Goal: Communication & Community: Answer question/provide support

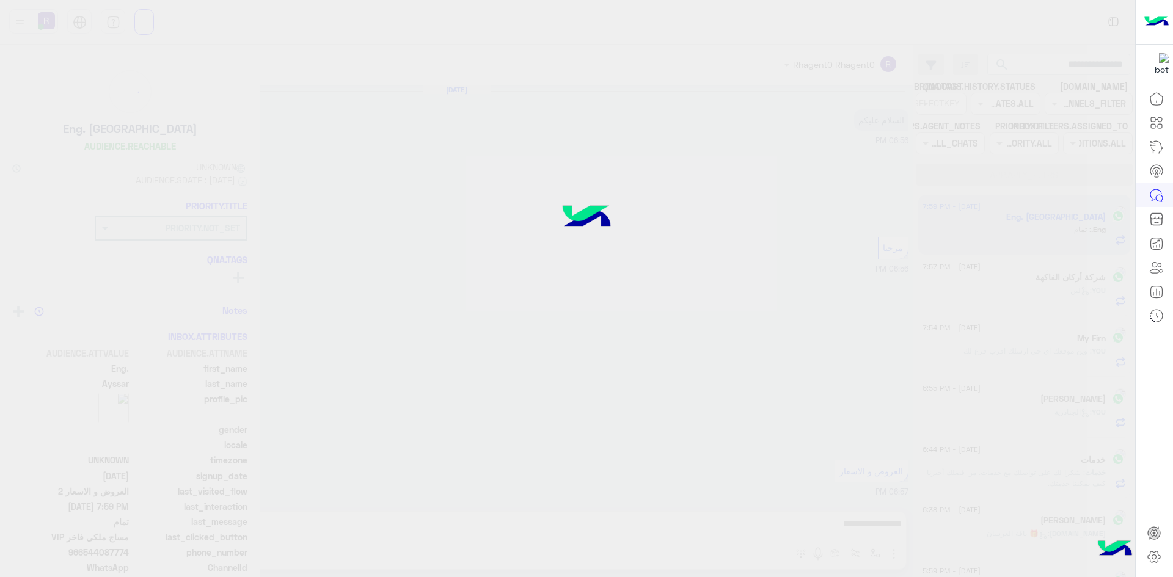
scroll to position [912, 0]
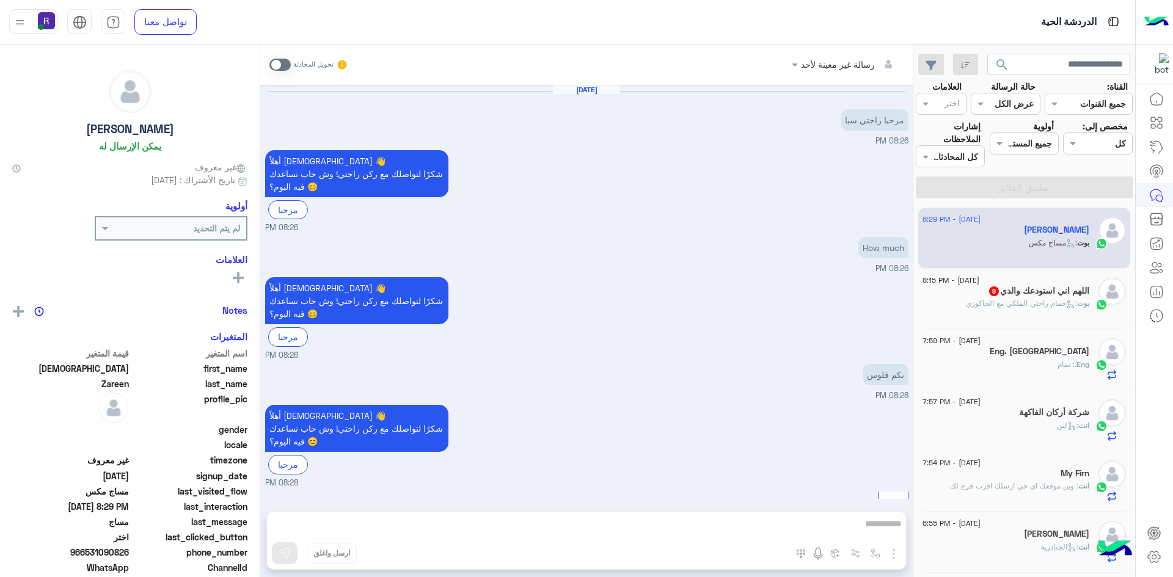
scroll to position [607, 0]
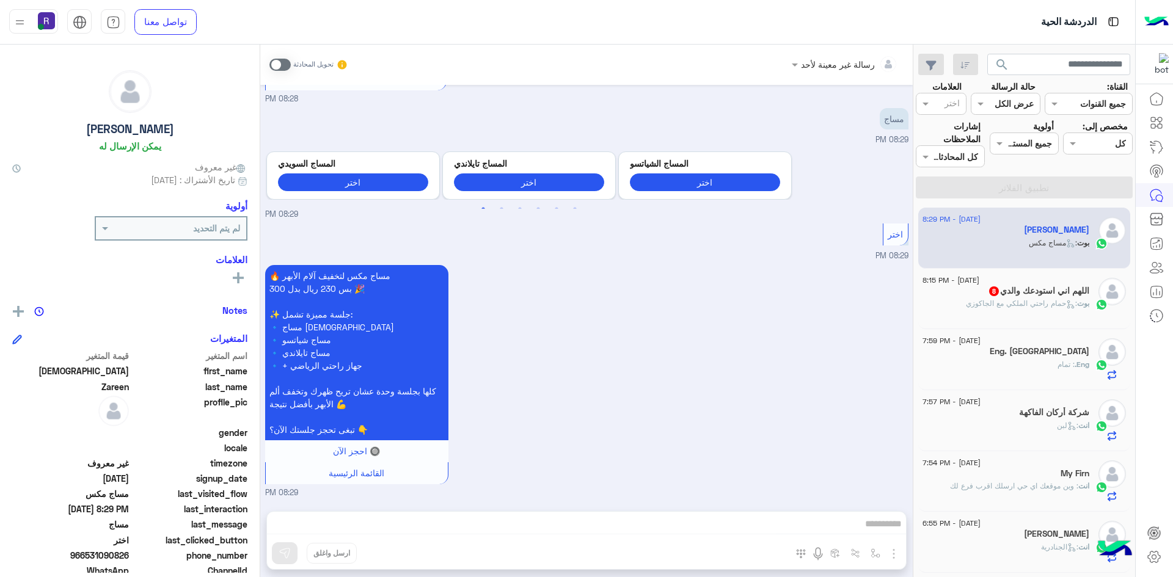
click at [277, 70] on span at bounding box center [279, 65] width 21 height 12
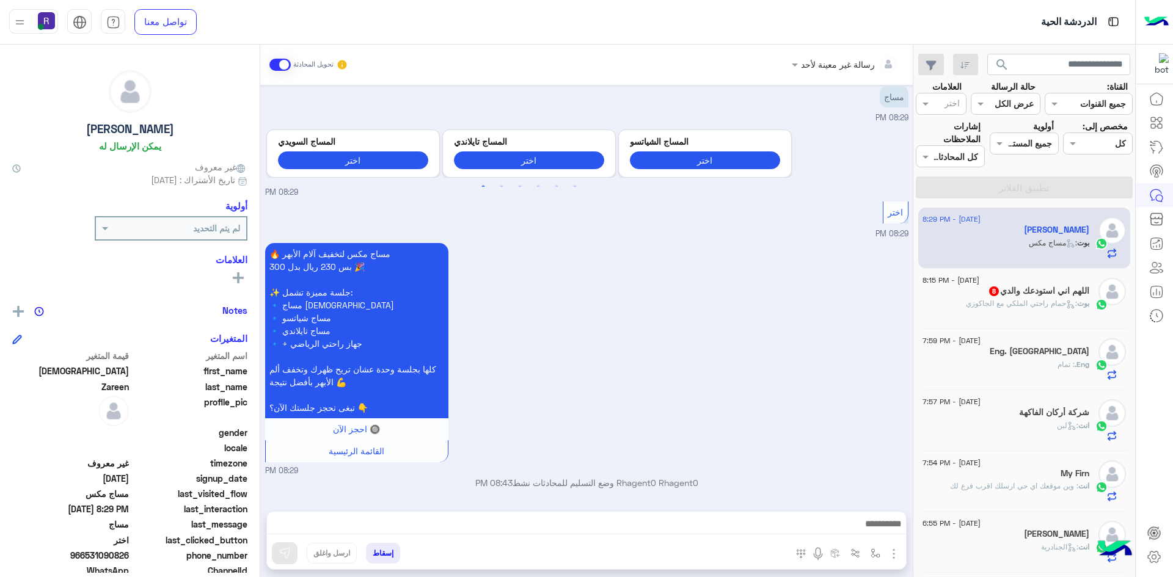
click at [898, 556] on img "button" at bounding box center [893, 554] width 15 height 15
click at [869, 523] on span "الصور" at bounding box center [870, 527] width 23 height 14
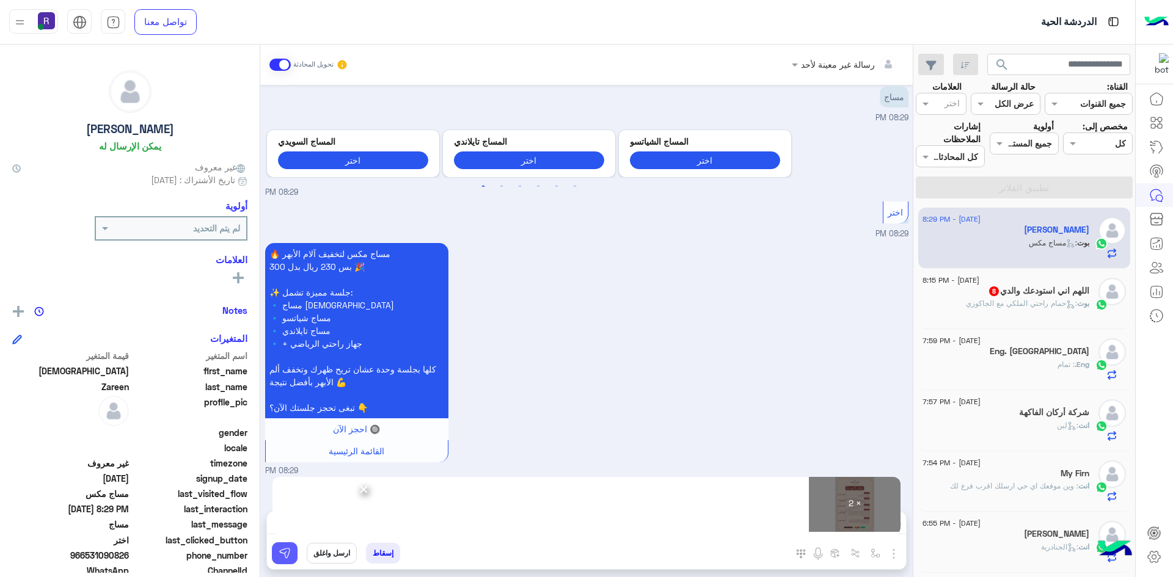
click at [280, 547] on button at bounding box center [285, 553] width 26 height 22
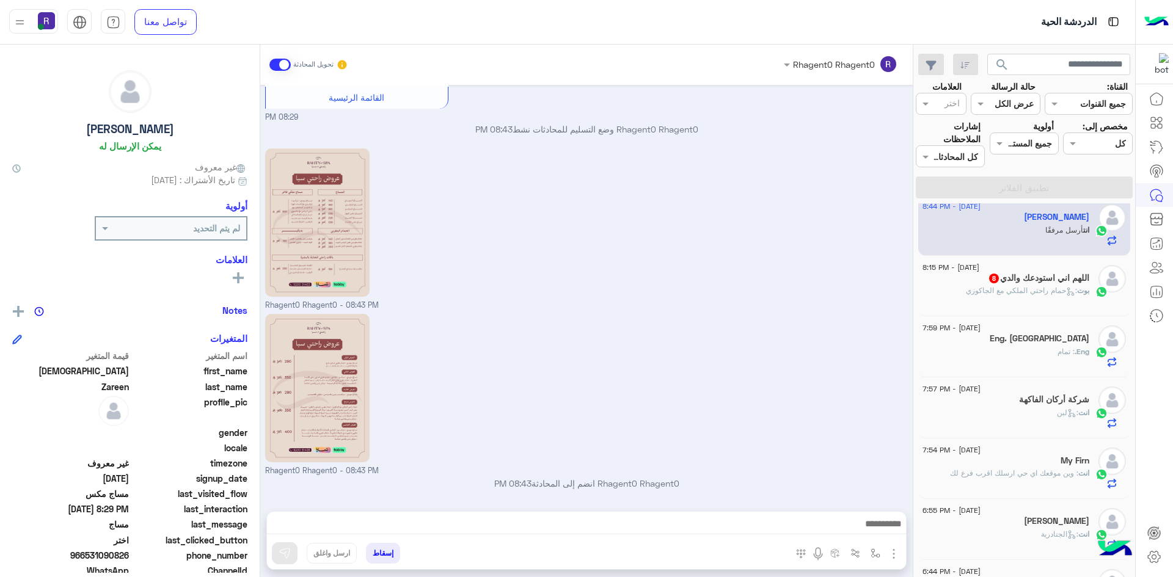
scroll to position [0, 0]
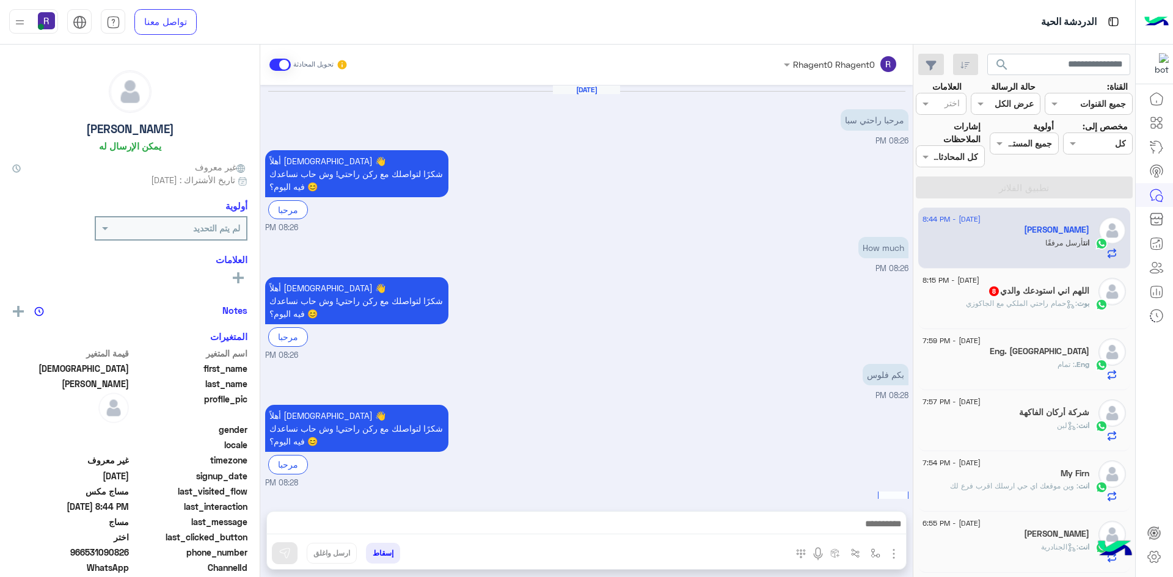
scroll to position [983, 0]
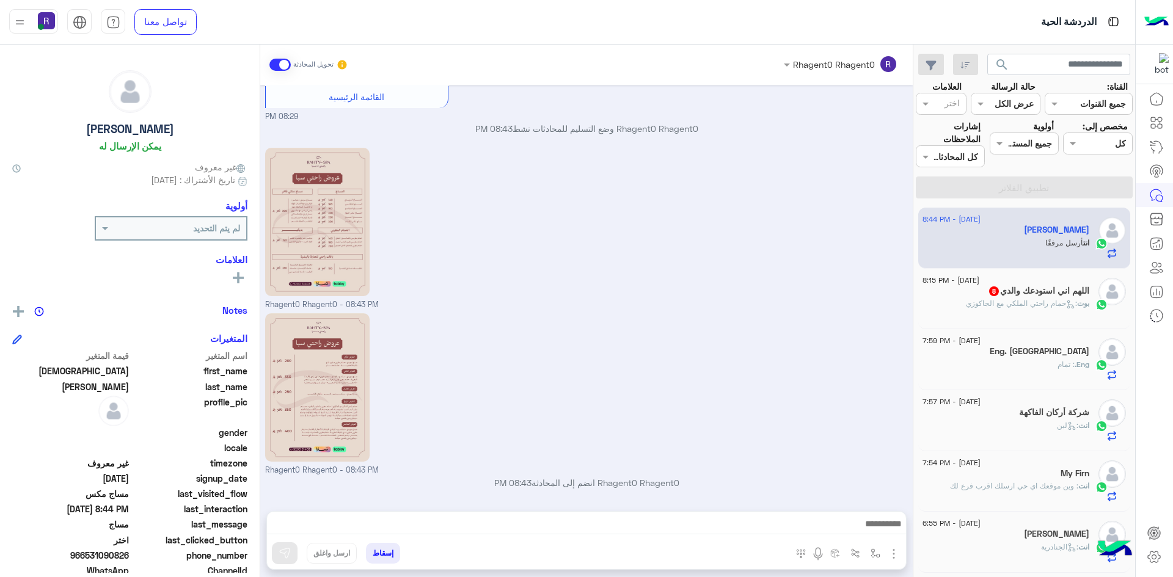
click at [810, 277] on div "Rhagent0 Rhagent0 - 08:43 PM" at bounding box center [586, 228] width 643 height 166
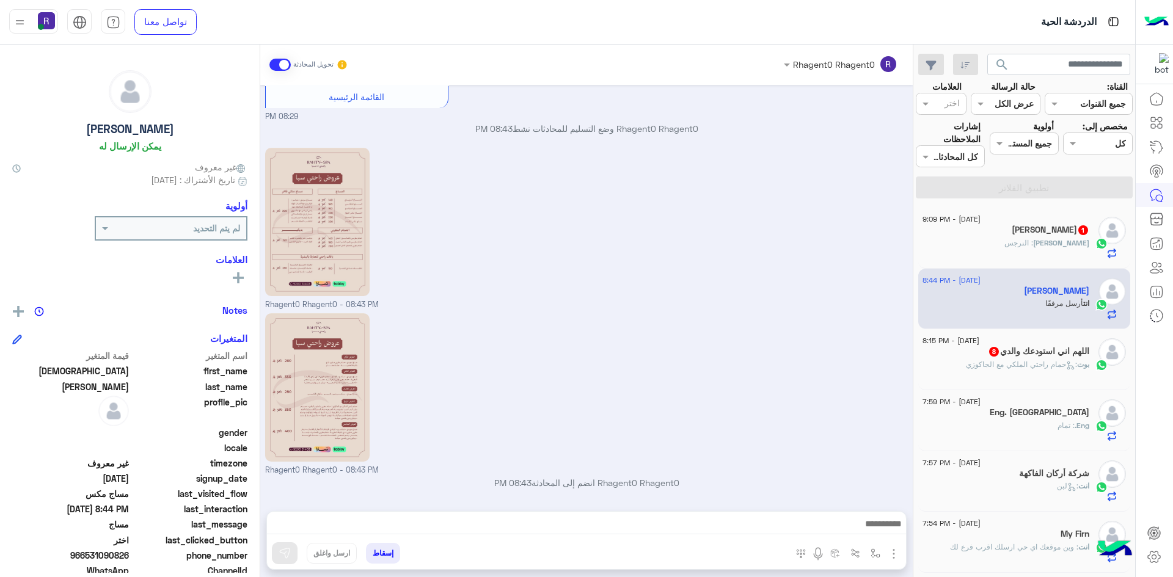
click at [1084, 250] on div "Ahmed : النرجس" at bounding box center [1005, 248] width 167 height 21
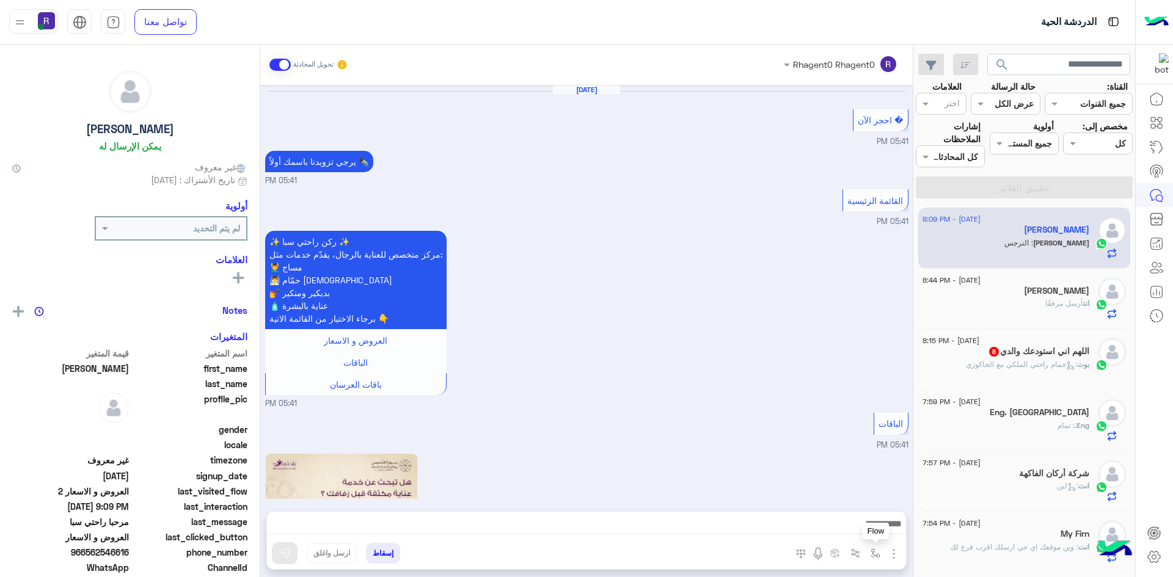
scroll to position [1528, 0]
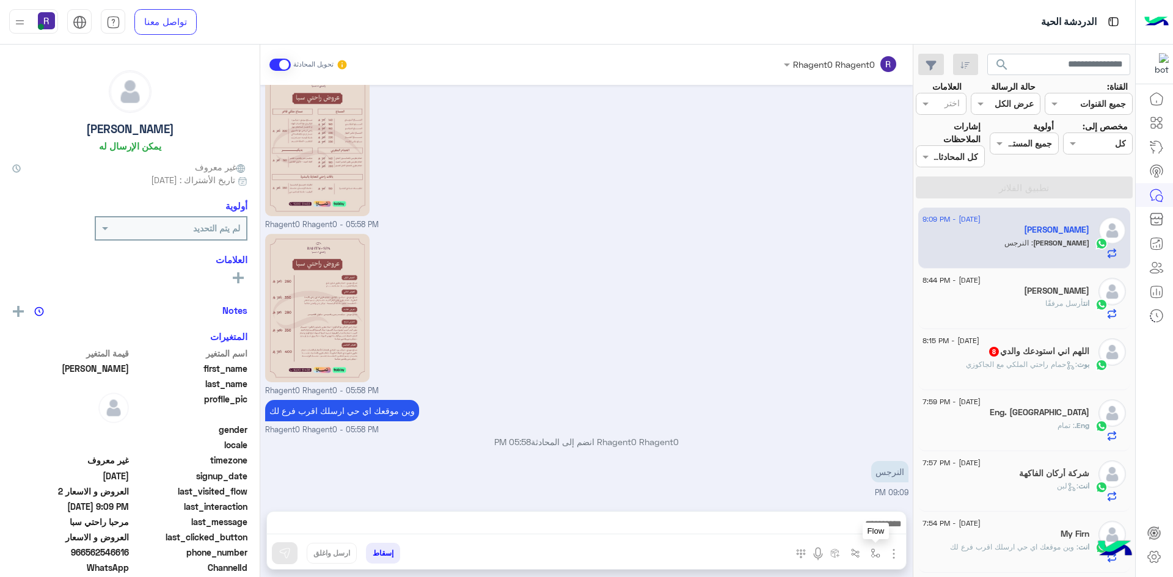
click at [880, 550] on button "button" at bounding box center [876, 553] width 20 height 20
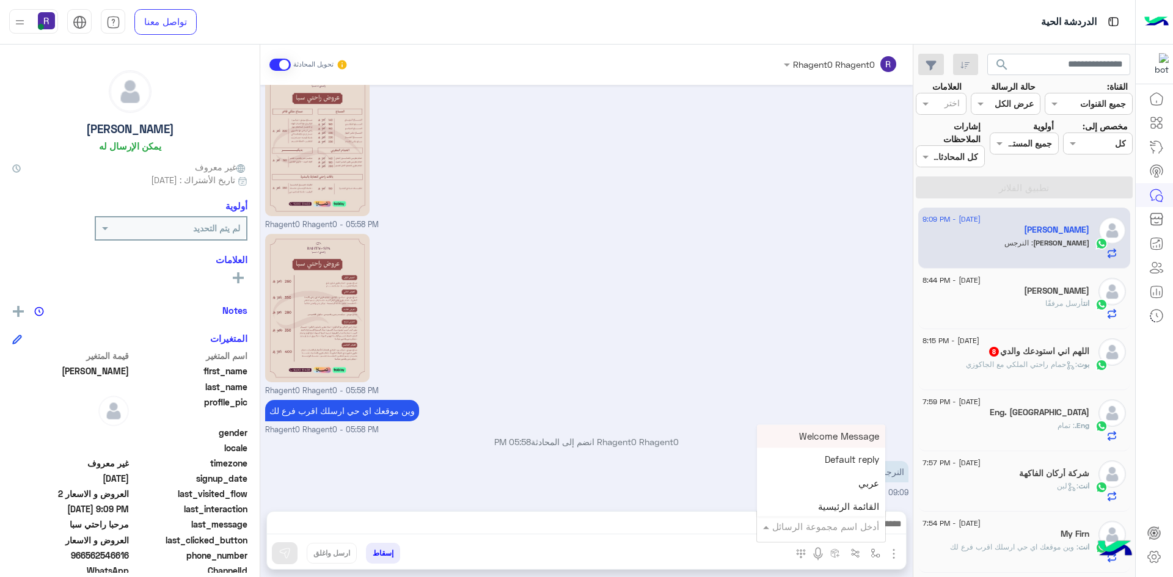
click at [842, 525] on input "text" at bounding box center [838, 527] width 82 height 14
type input "****"
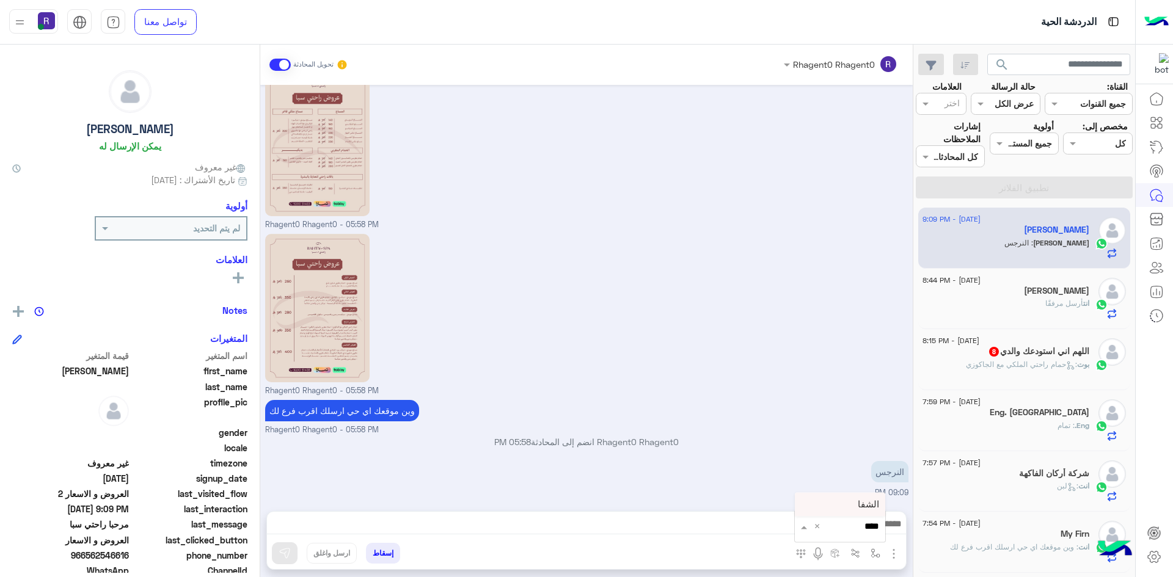
click at [848, 515] on div "الشفا" at bounding box center [840, 505] width 90 height 24
type textarea "*****"
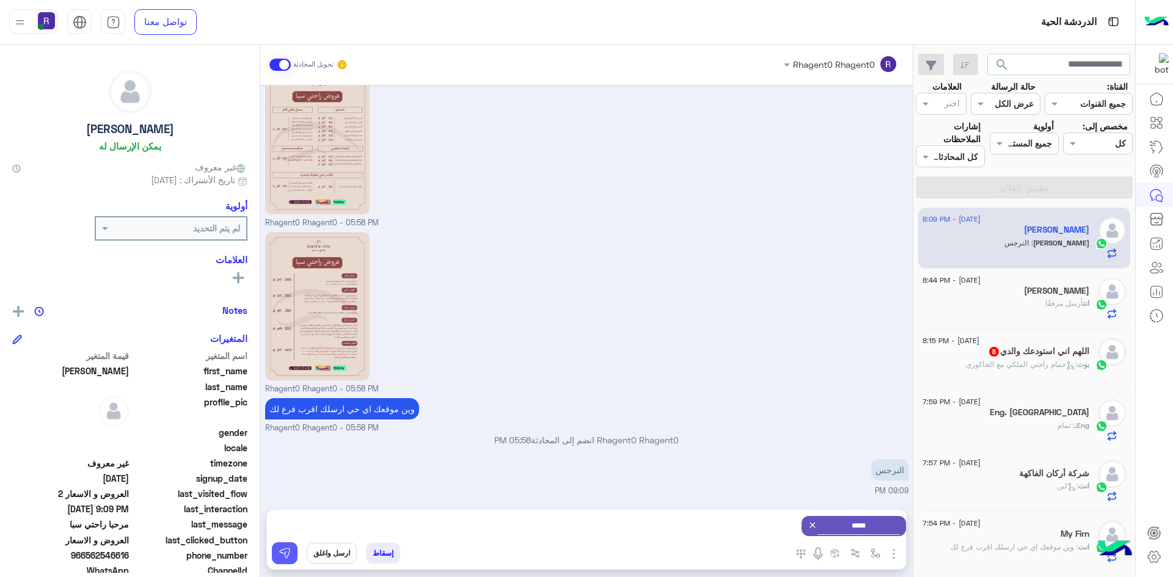
drag, startPoint x: 283, startPoint y: 556, endPoint x: 767, endPoint y: 567, distance: 483.9
click at [285, 557] on img at bounding box center [285, 553] width 12 height 12
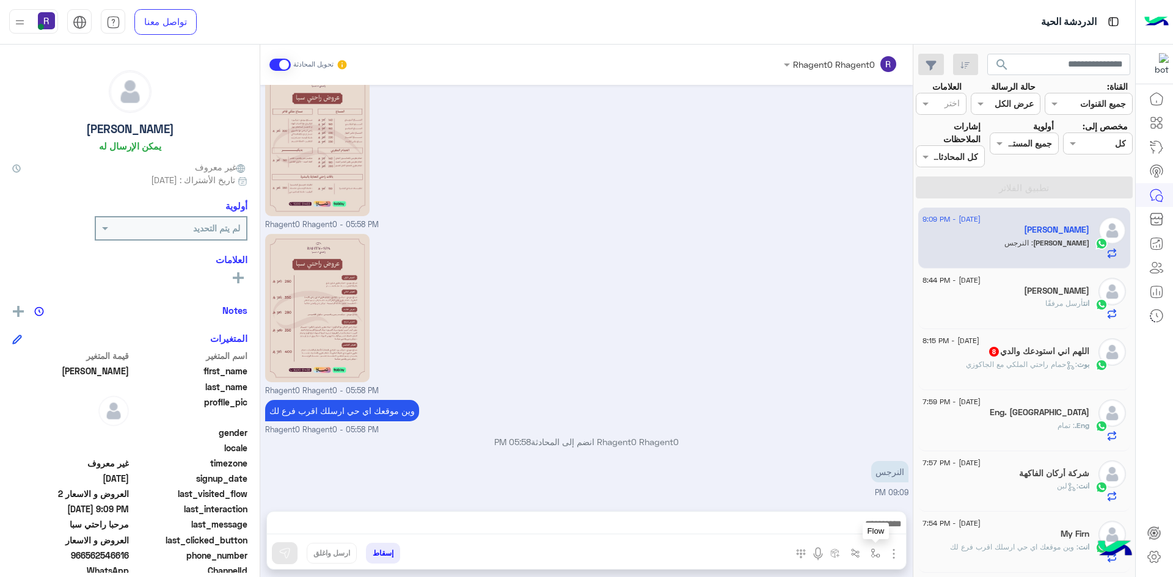
click at [872, 559] on button "button" at bounding box center [876, 553] width 20 height 20
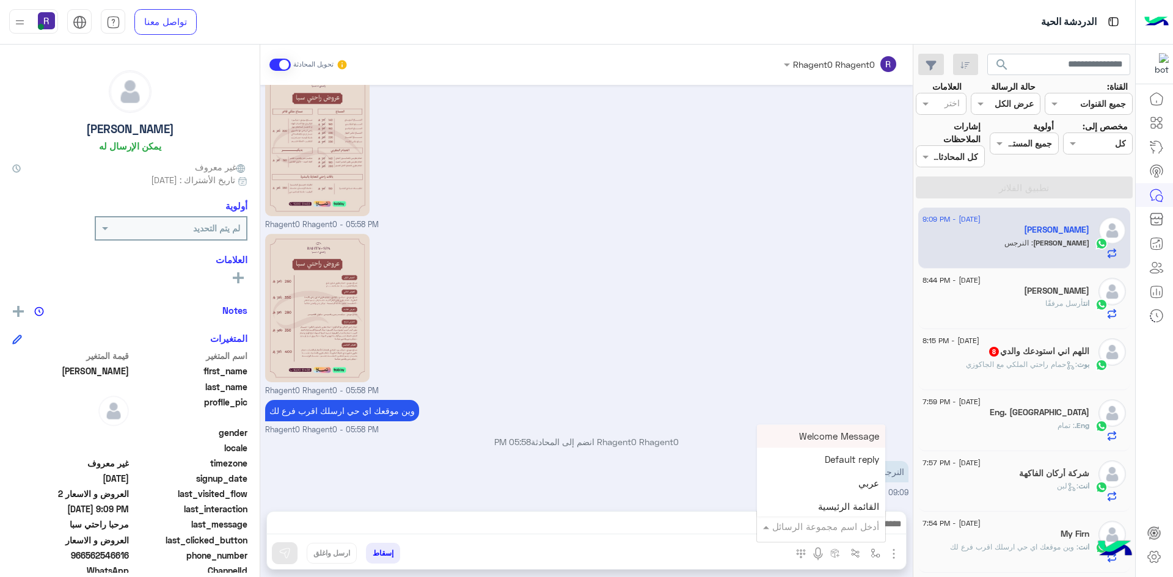
click at [864, 534] on div "أدخل اسم مجموعة الرسائل" at bounding box center [821, 527] width 128 height 22
type input "***"
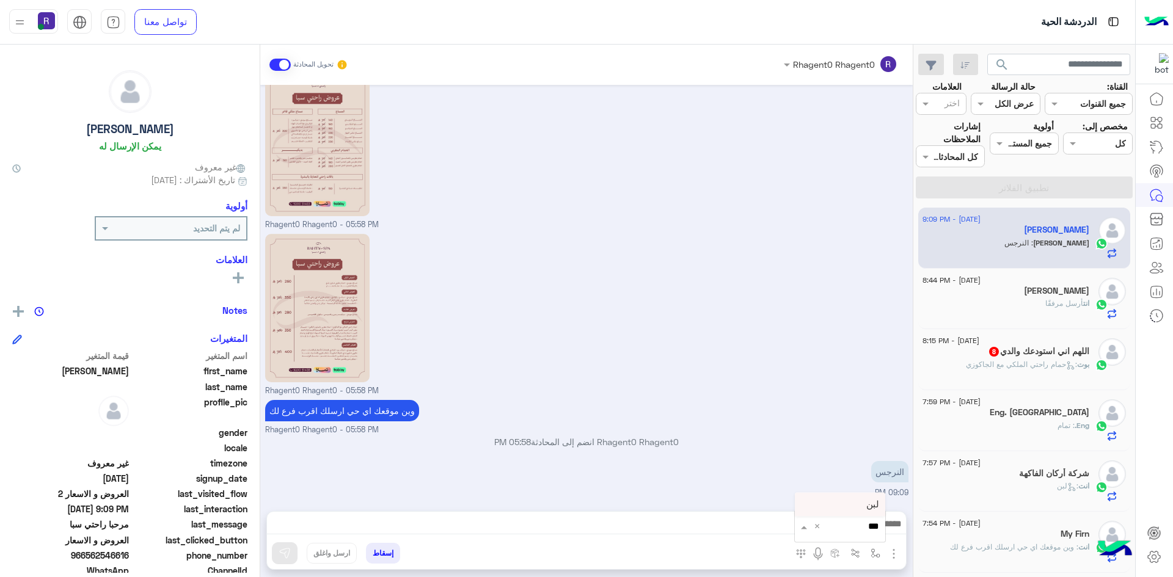
click at [865, 509] on div "لبن" at bounding box center [840, 505] width 90 height 24
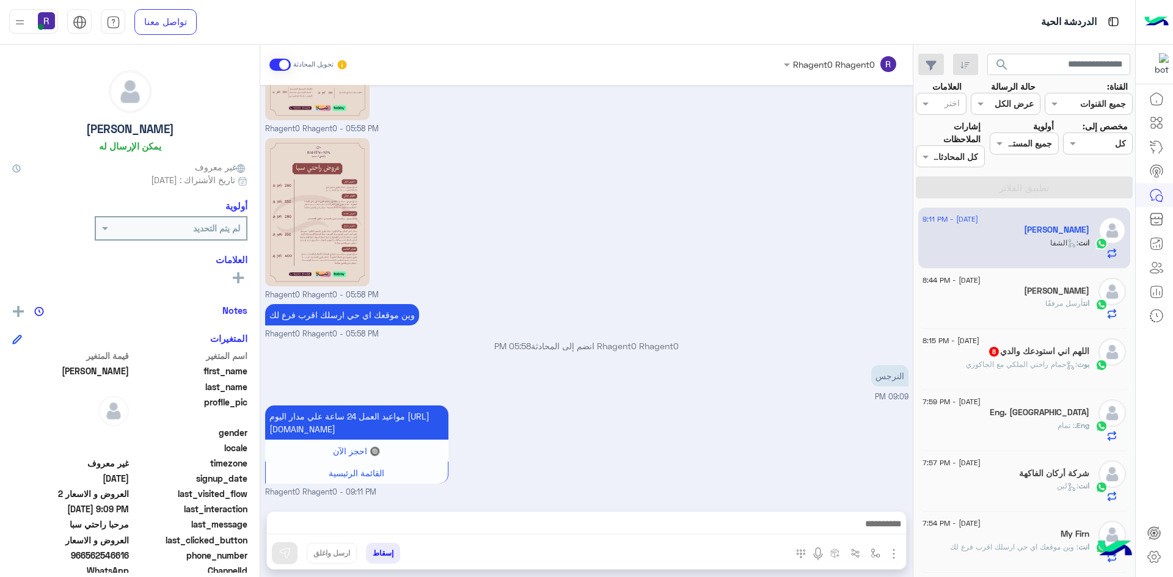
type textarea "***"
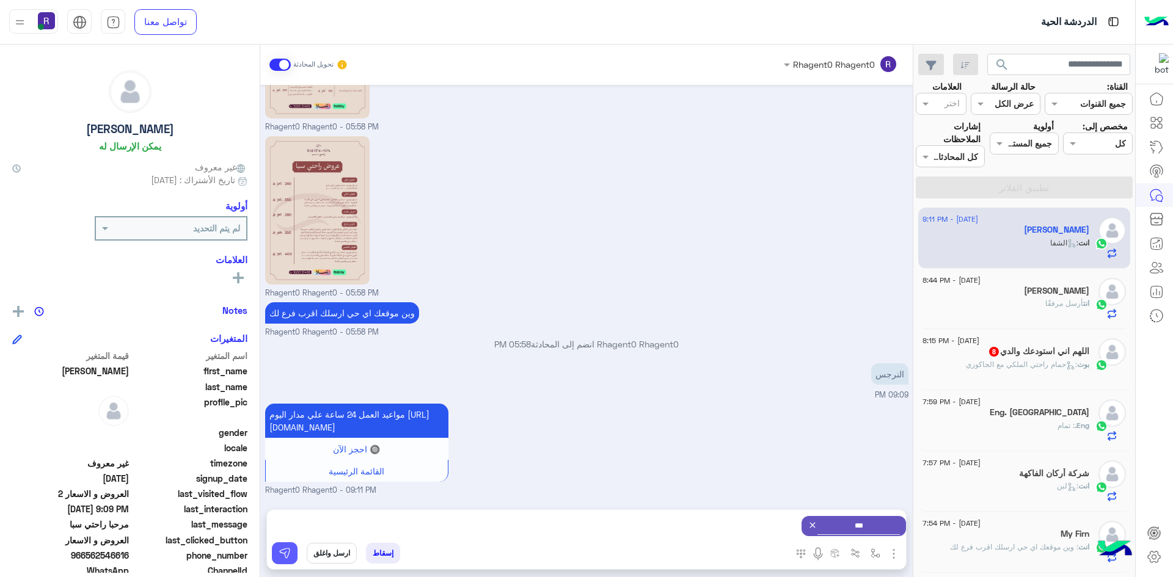
drag, startPoint x: 291, startPoint y: 549, endPoint x: 779, endPoint y: 572, distance: 488.6
click at [292, 549] on button at bounding box center [285, 553] width 26 height 22
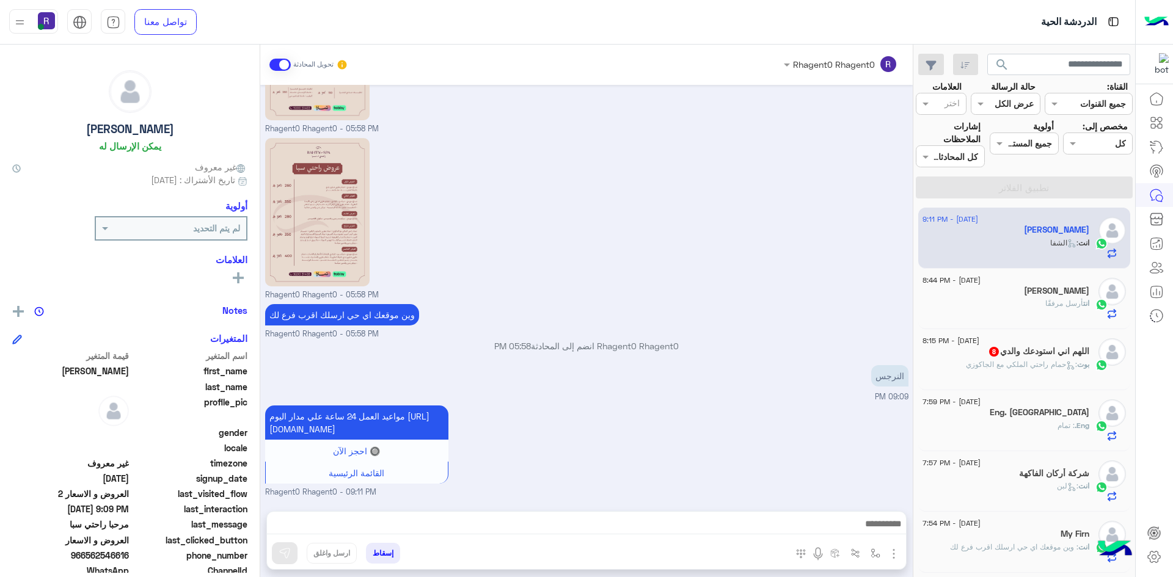
scroll to position [1636, 0]
click at [875, 549] on img "button" at bounding box center [875, 554] width 10 height 10
click at [859, 527] on input "text" at bounding box center [838, 527] width 82 height 14
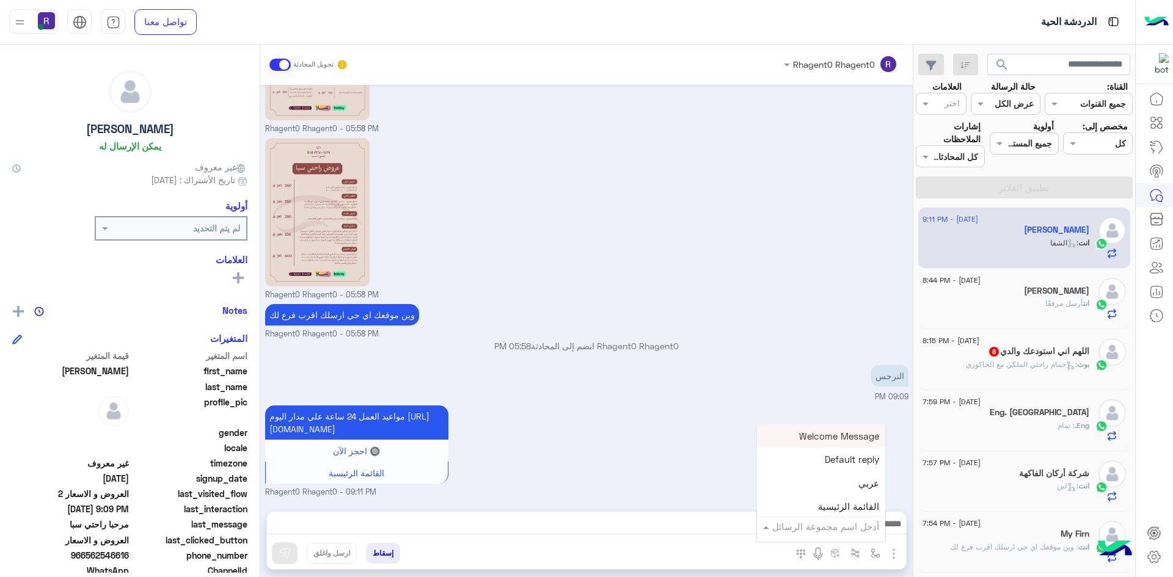
type input "*"
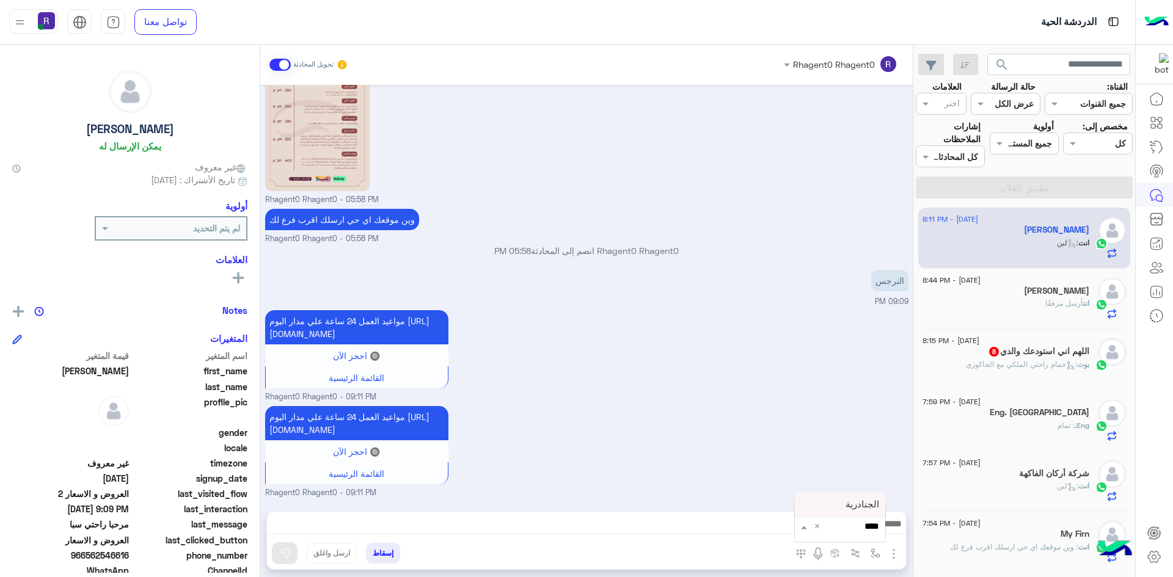
type input "*****"
click at [858, 502] on span "الجنادرية" at bounding box center [862, 504] width 34 height 11
type textarea "*********"
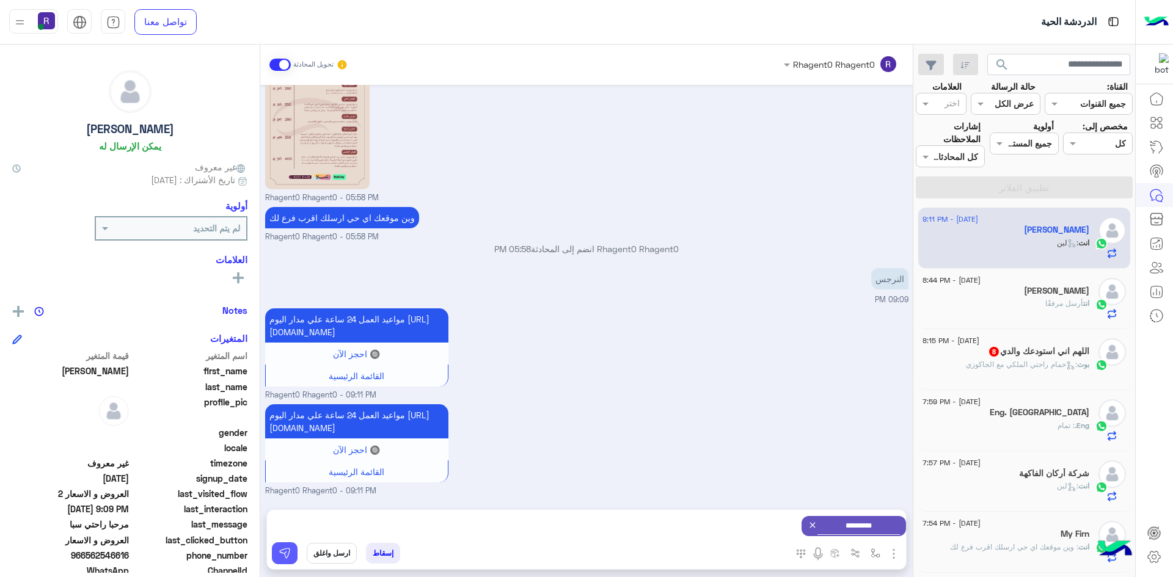
click at [282, 553] on img at bounding box center [285, 553] width 12 height 12
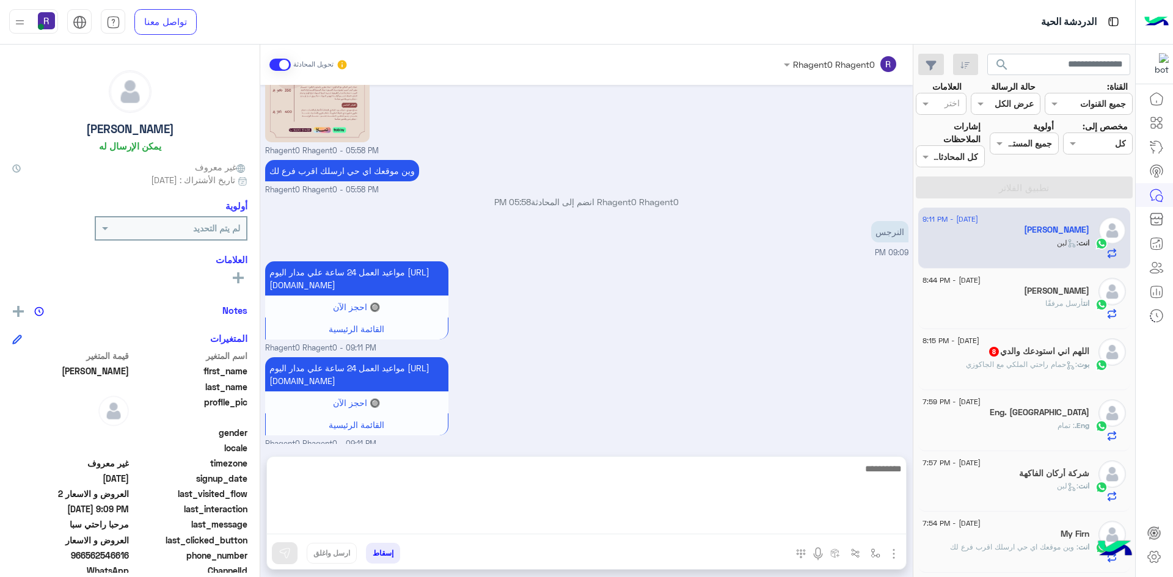
click at [836, 528] on textarea at bounding box center [586, 497] width 639 height 73
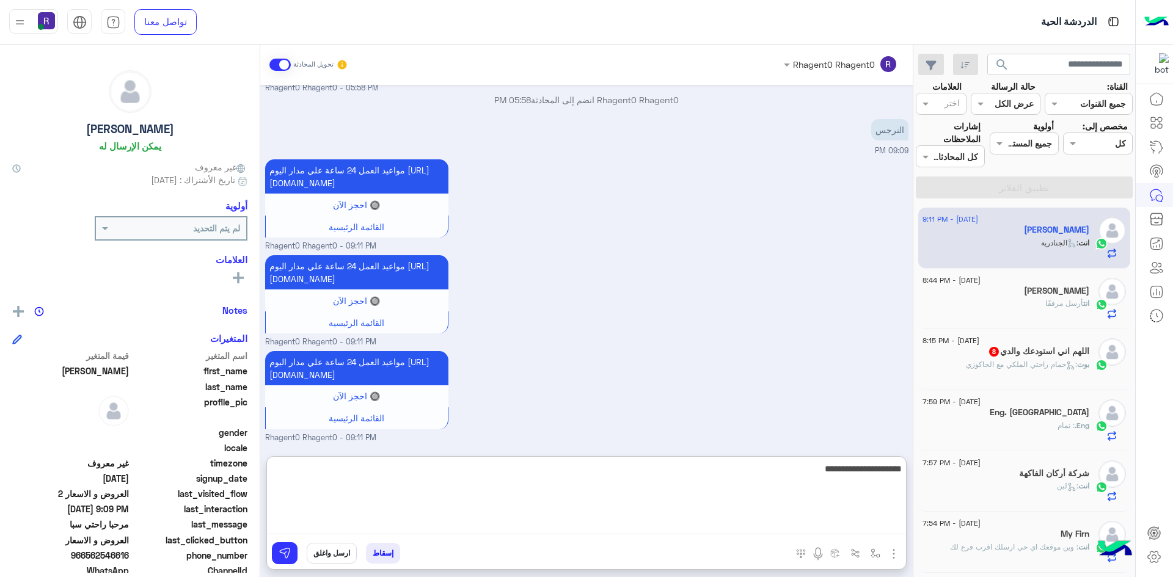
type textarea "**********"
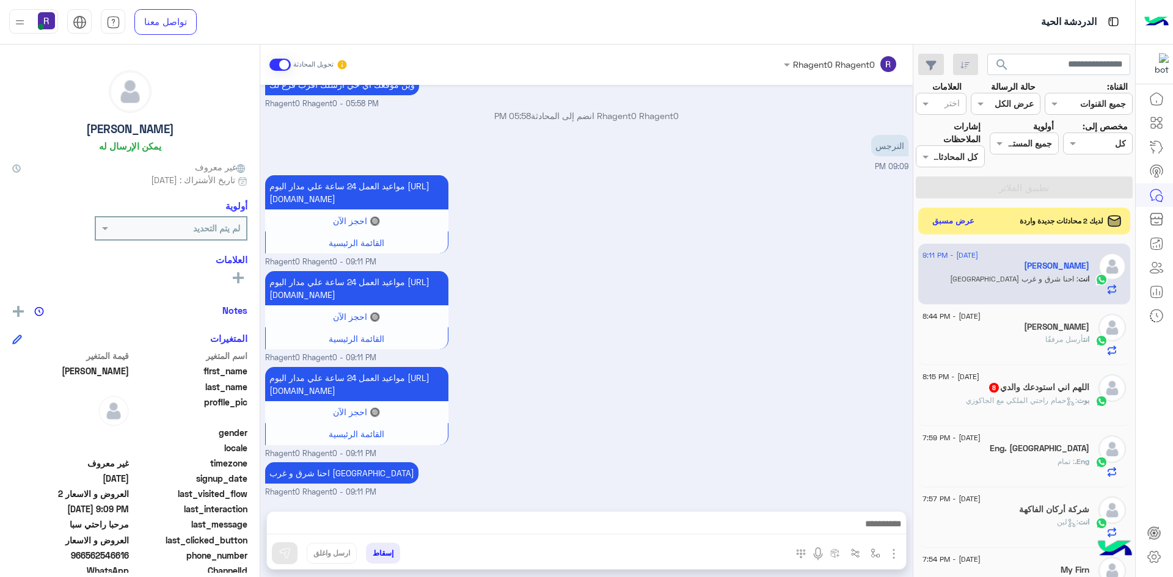
scroll to position [1892, 0]
click at [760, 227] on div "مواعيد العمل 24 ساعة علي مدار اليوم https://maps.app.goo.gl/Yi9efyypPYgXPqn17 🔘…" at bounding box center [586, 220] width 643 height 96
click at [958, 225] on button "عرض مسبق" at bounding box center [952, 221] width 51 height 16
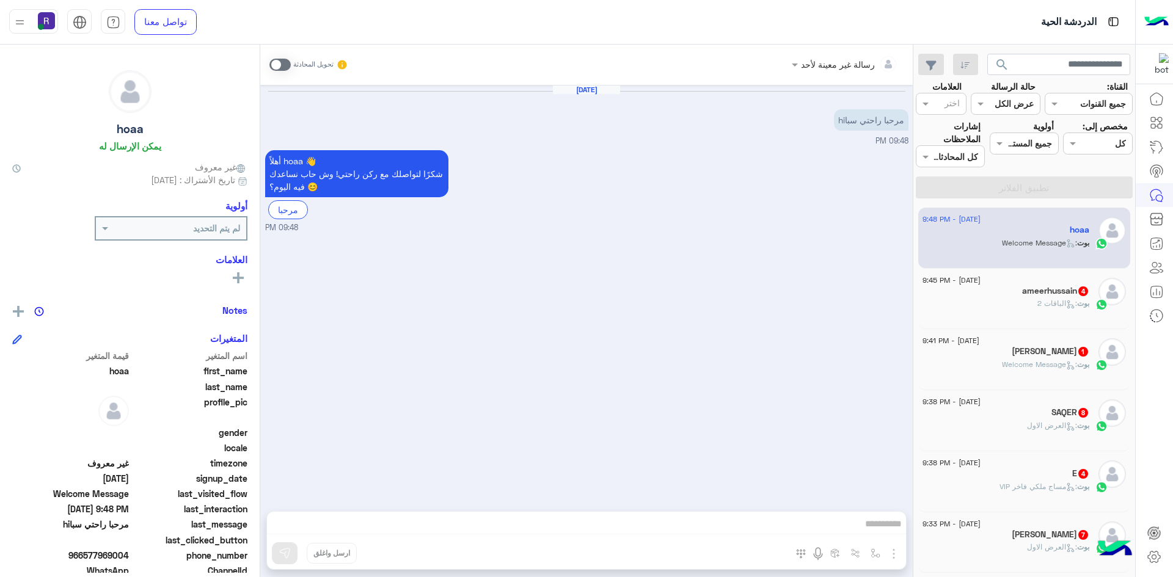
click at [1025, 300] on div "بوت : الباقات 2" at bounding box center [1005, 308] width 167 height 21
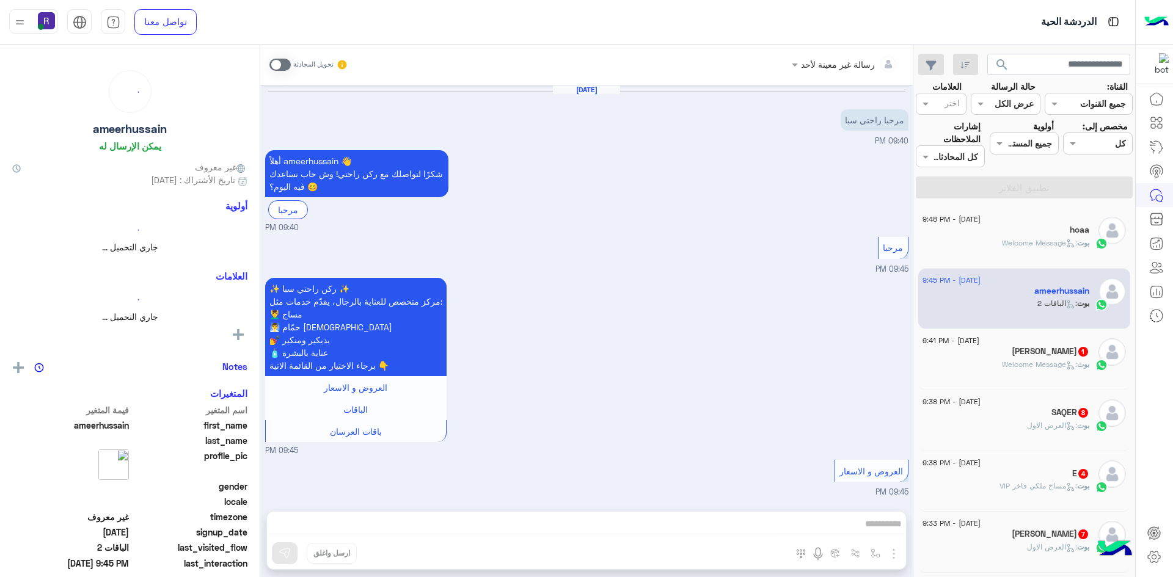
scroll to position [347, 0]
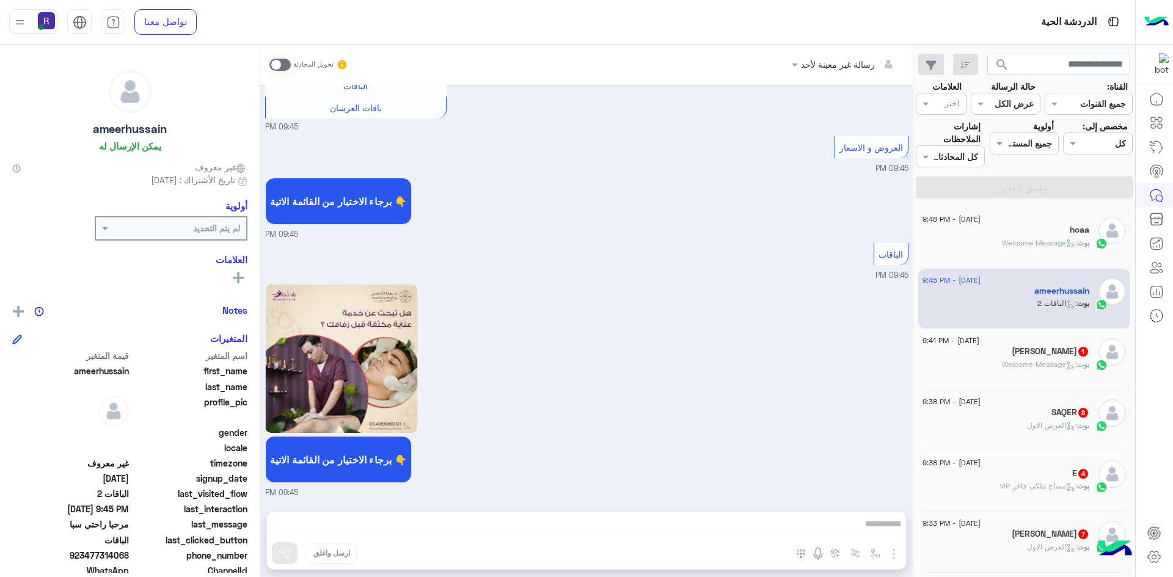
click at [1058, 377] on div "بوت : Welcome Message" at bounding box center [1005, 369] width 167 height 21
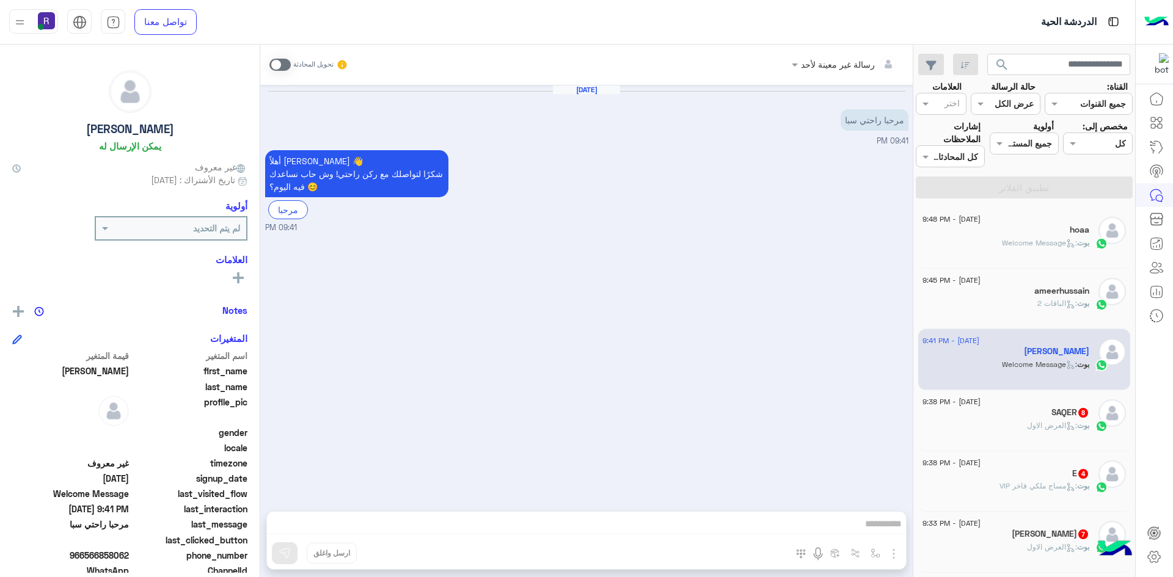
drag, startPoint x: 276, startPoint y: 64, endPoint x: 423, endPoint y: 165, distance: 177.9
click at [276, 65] on span at bounding box center [279, 65] width 21 height 12
click at [888, 552] on img "button" at bounding box center [893, 554] width 15 height 15
click at [881, 532] on span "الصور" at bounding box center [870, 527] width 23 height 14
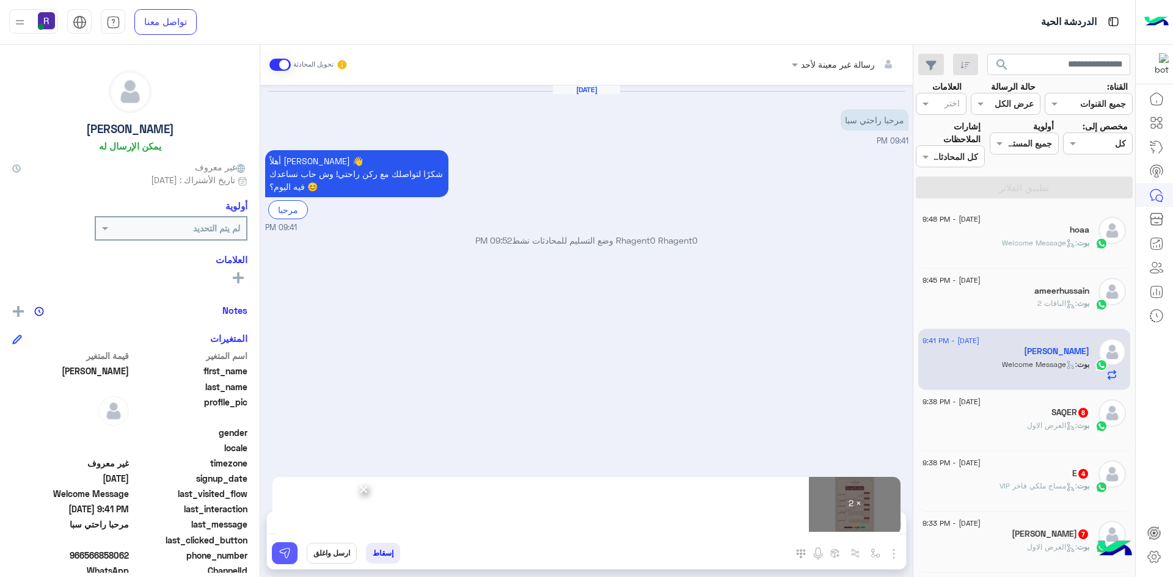
click at [285, 552] on img at bounding box center [285, 553] width 12 height 12
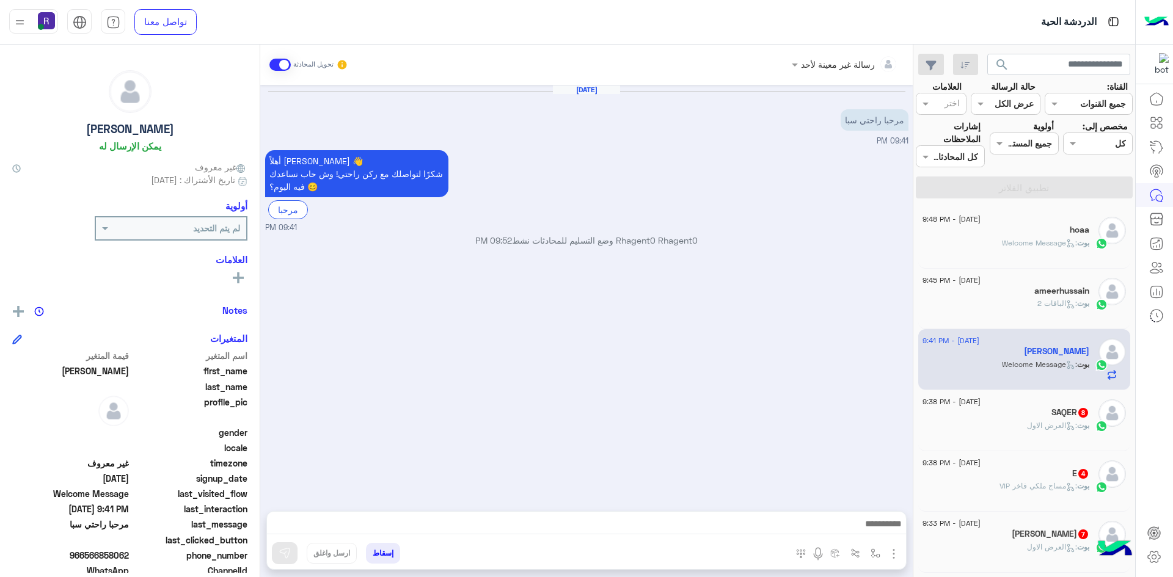
click at [1041, 419] on div "SAQER 8" at bounding box center [1005, 413] width 167 height 13
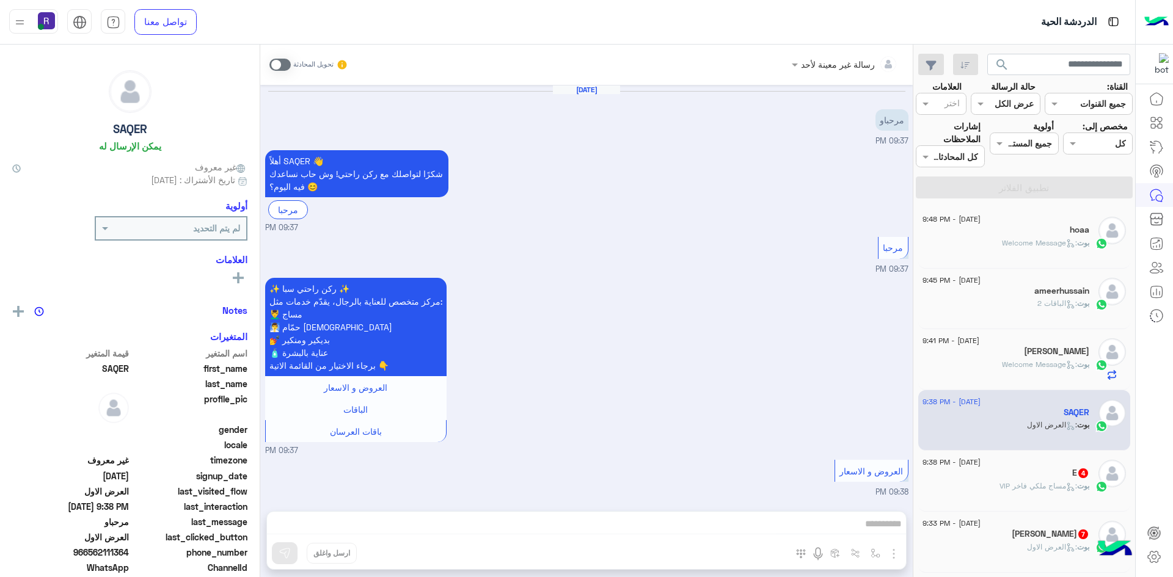
scroll to position [1346, 0]
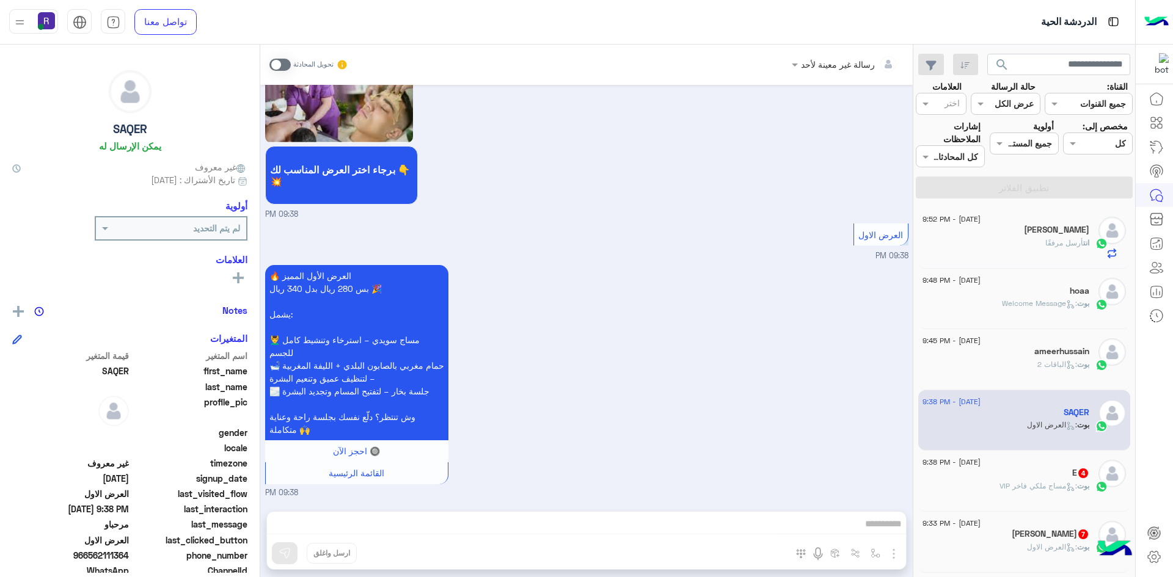
click at [1048, 473] on div "E 4" at bounding box center [1005, 474] width 167 height 13
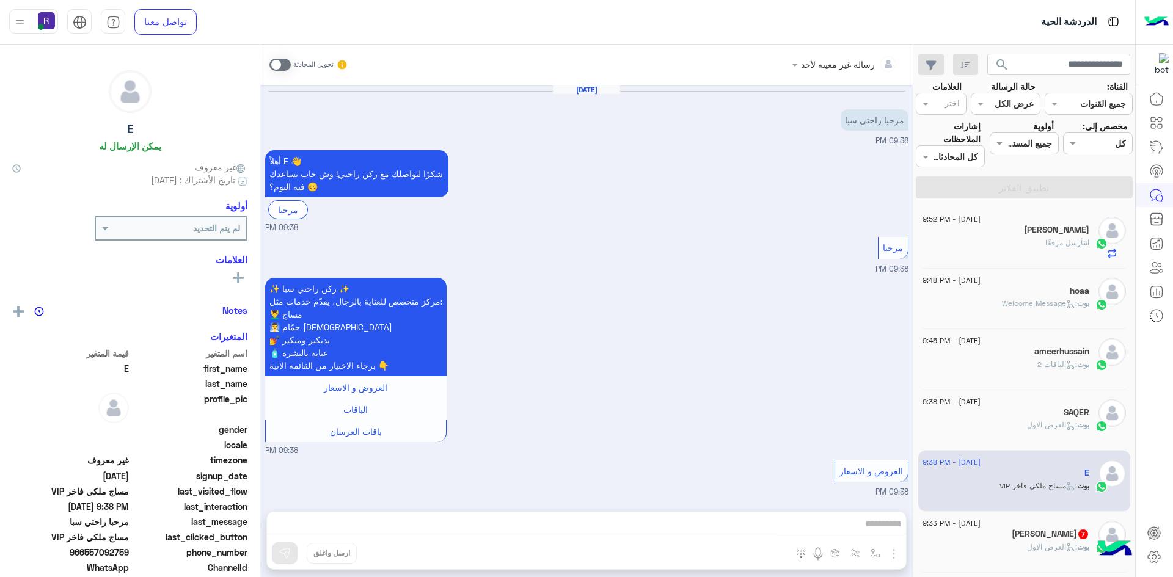
scroll to position [381, 0]
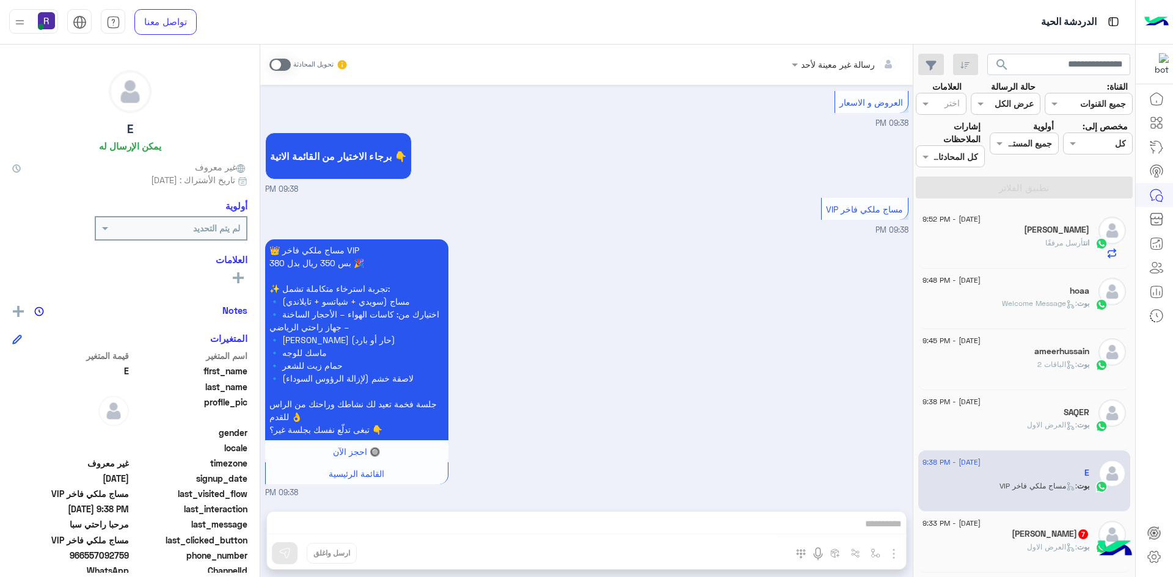
click at [1049, 530] on h5 "Atif Shafique 7" at bounding box center [1051, 534] width 78 height 10
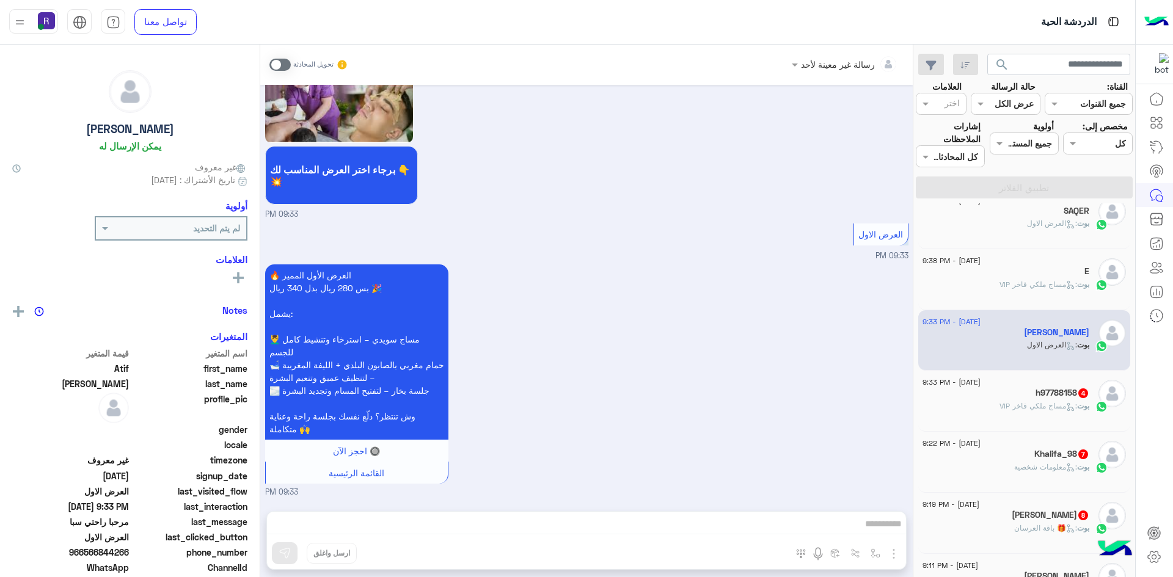
scroll to position [244, 0]
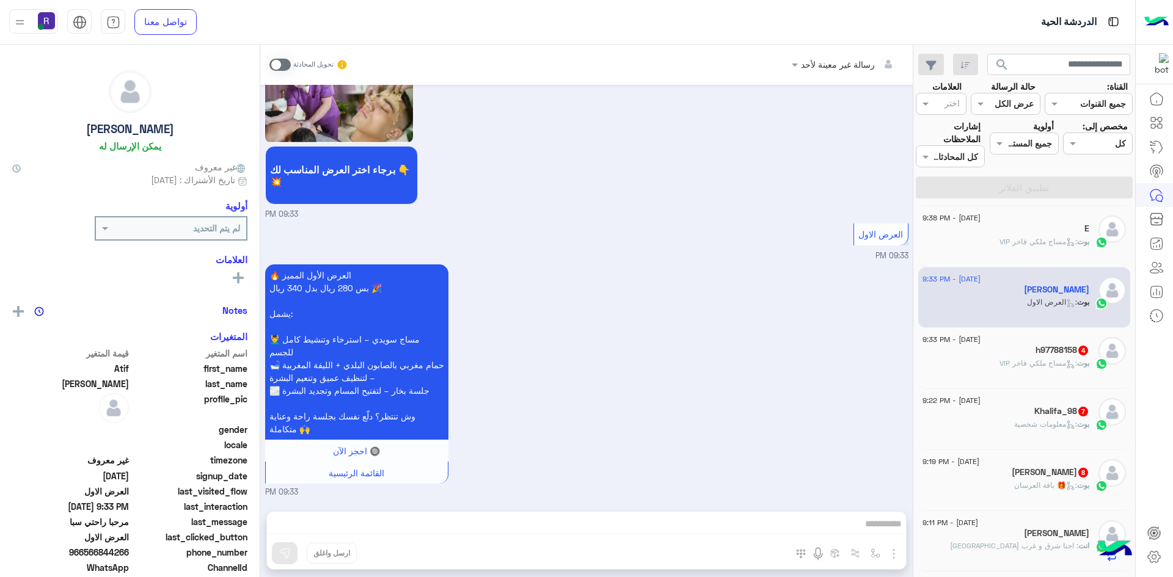
click at [1048, 379] on div "بوت : مساج ملكي فاخر VIP" at bounding box center [1005, 368] width 167 height 21
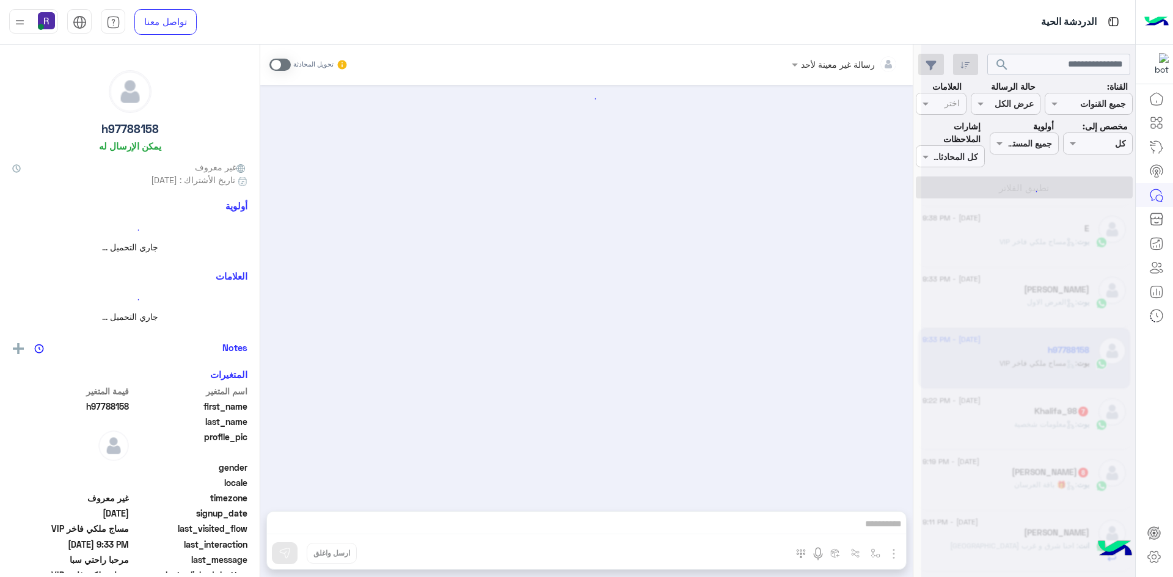
scroll to position [381, 0]
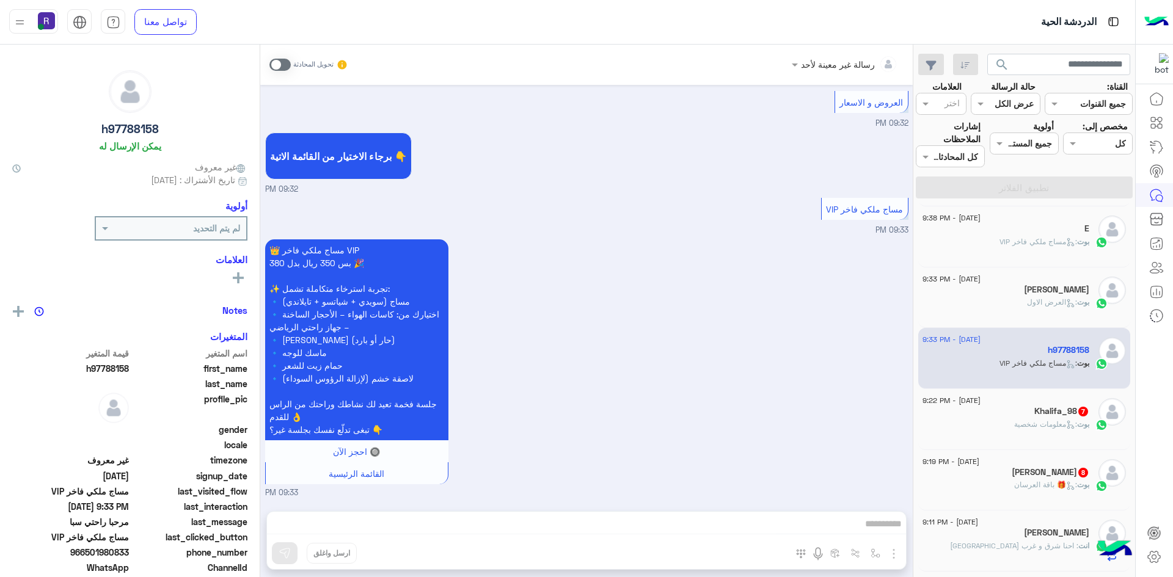
click at [1056, 420] on span "بوت : معلومات شخصية" at bounding box center [1051, 424] width 75 height 9
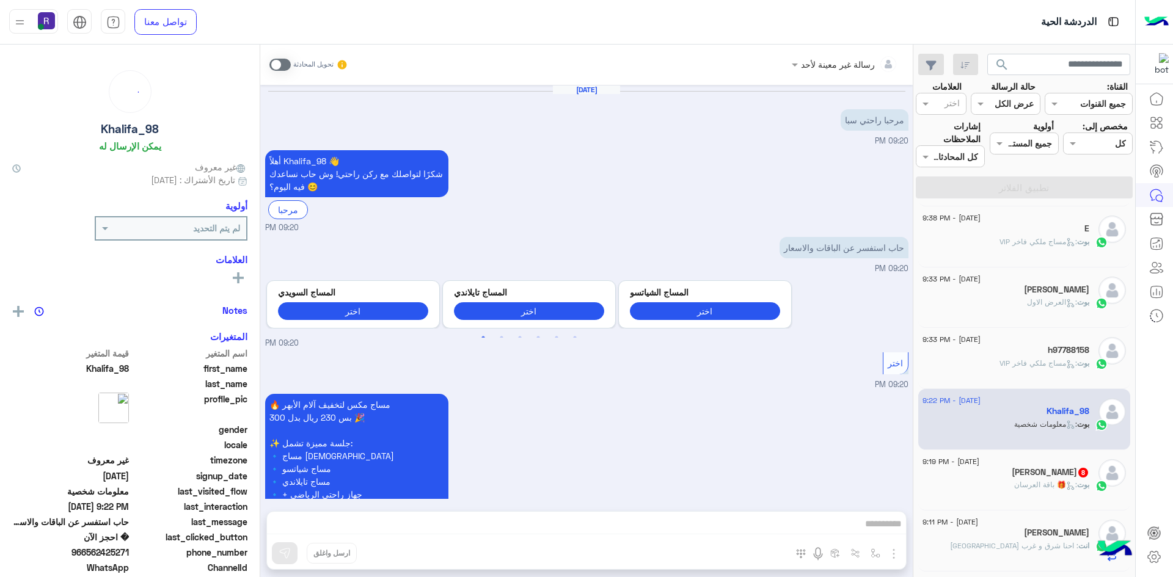
scroll to position [1107, 0]
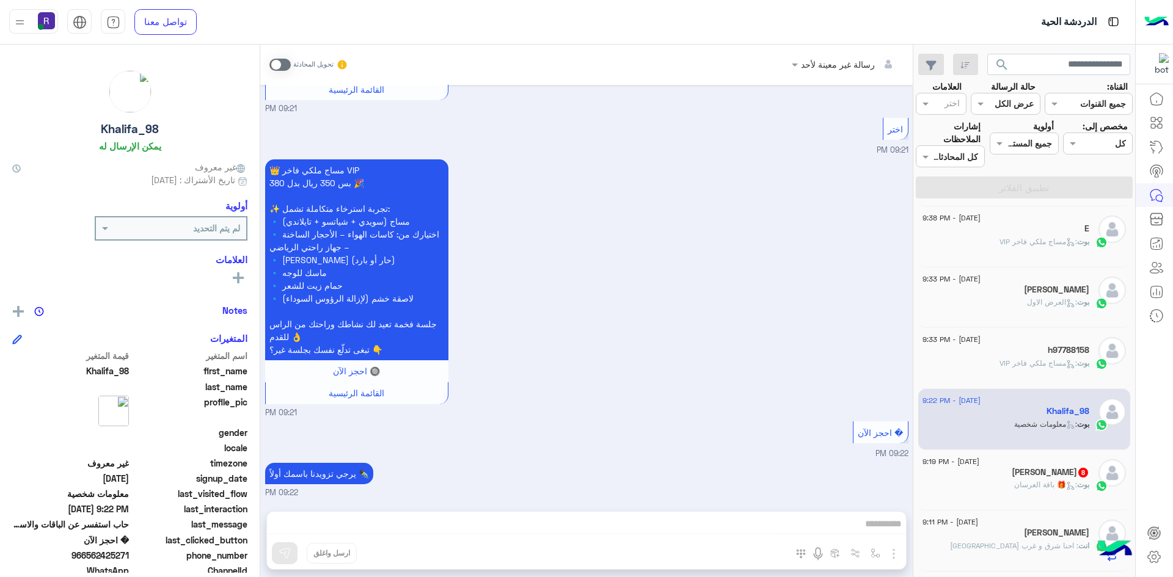
click at [1052, 462] on div "[DATE] - 9:19 PM" at bounding box center [1005, 463] width 167 height 8
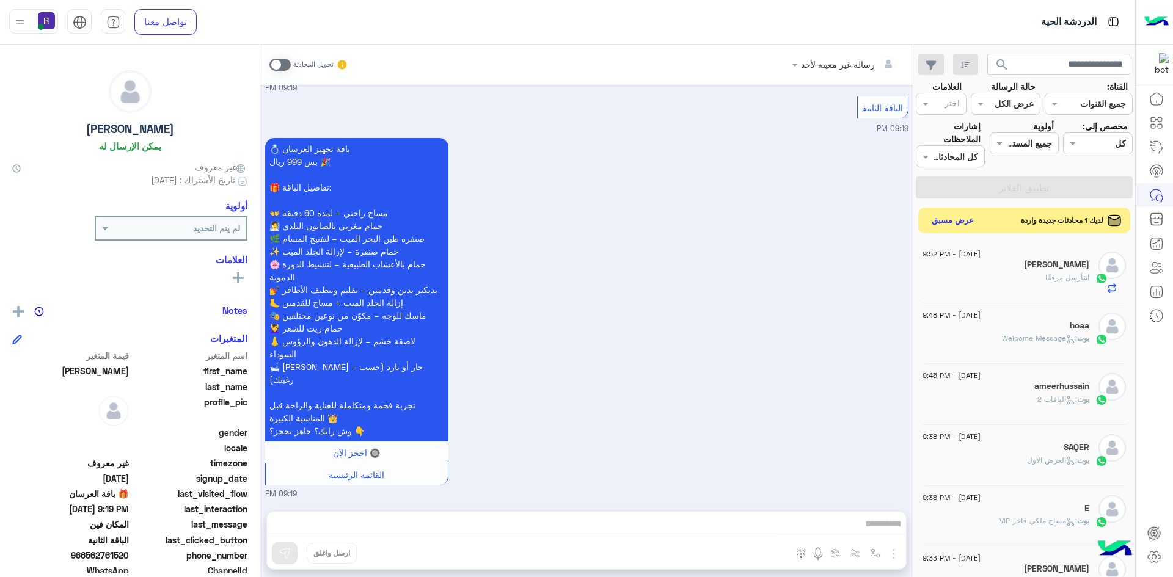
click at [951, 224] on button "عرض مسبق" at bounding box center [952, 221] width 51 height 16
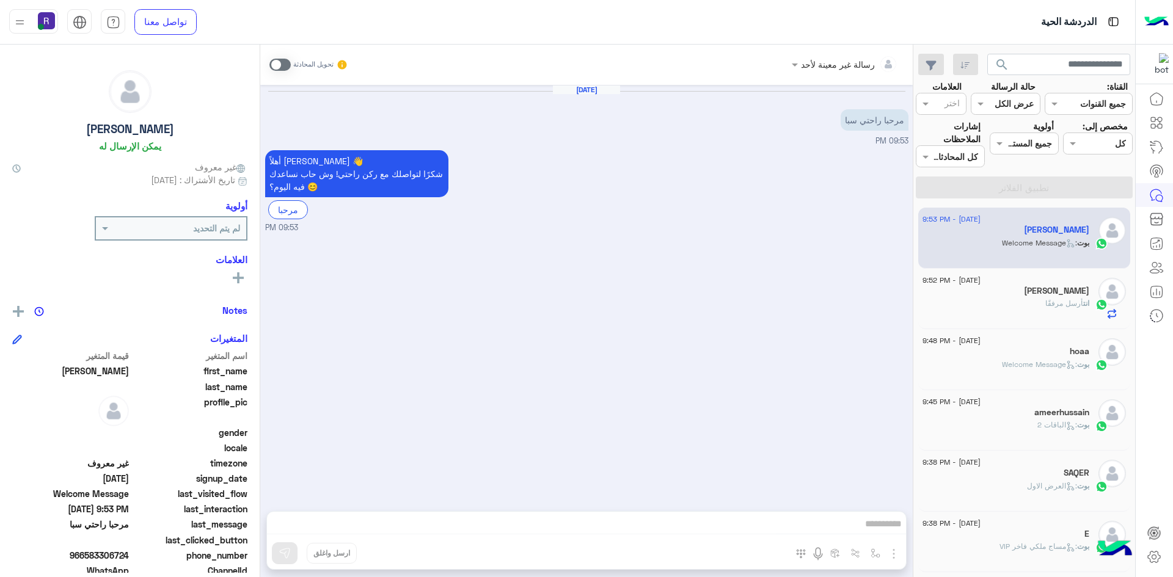
click at [271, 68] on span at bounding box center [279, 65] width 21 height 12
click at [897, 553] on img "button" at bounding box center [893, 554] width 15 height 15
click at [875, 525] on span "الصور" at bounding box center [870, 527] width 23 height 14
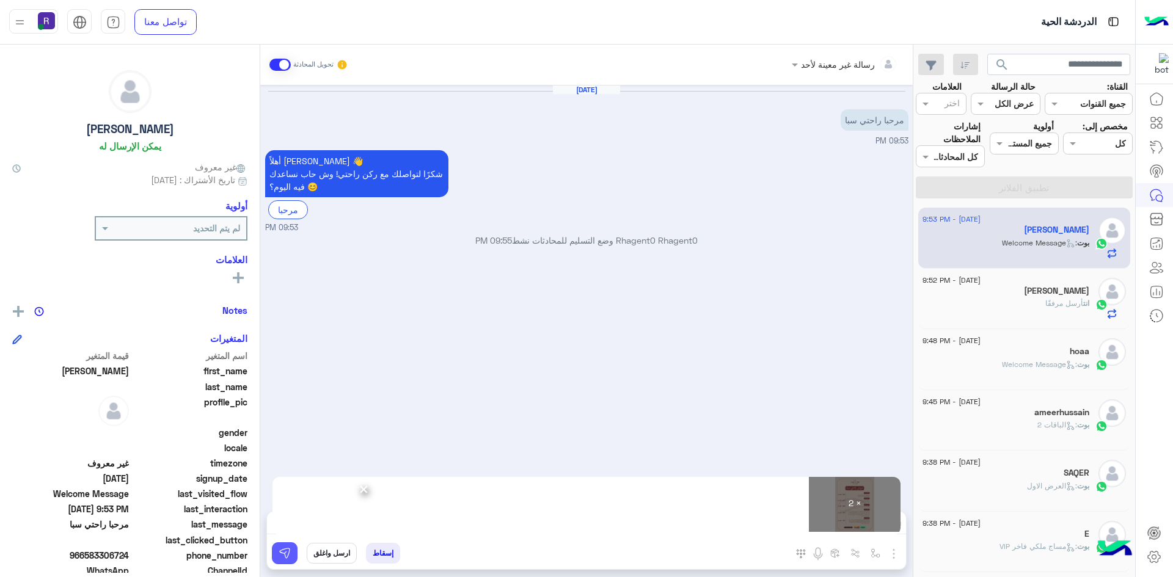
click at [280, 560] on button at bounding box center [285, 553] width 26 height 22
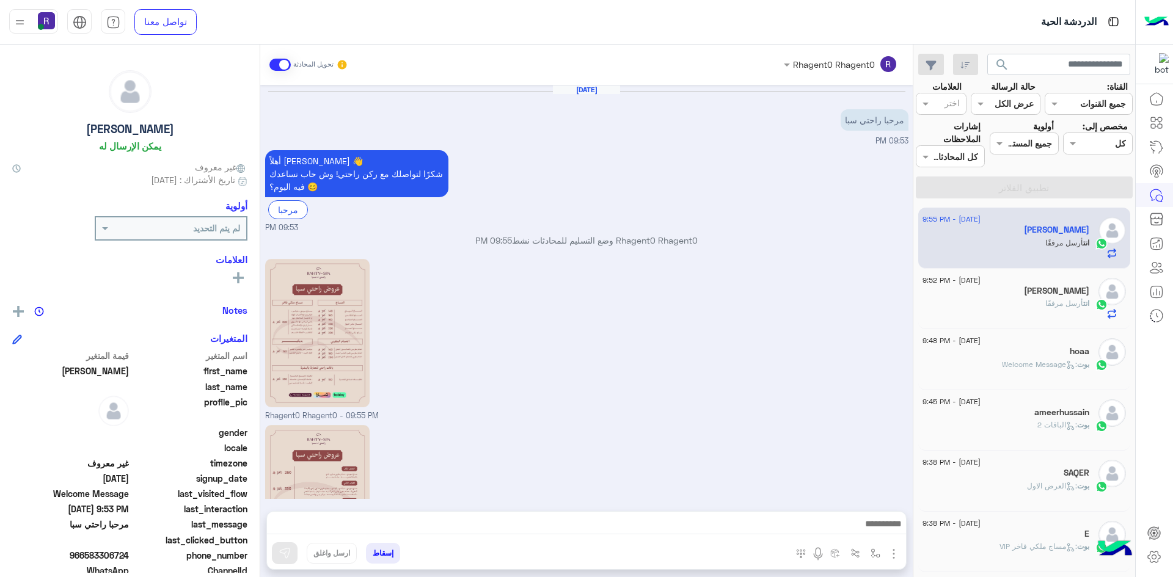
scroll to position [111, 0]
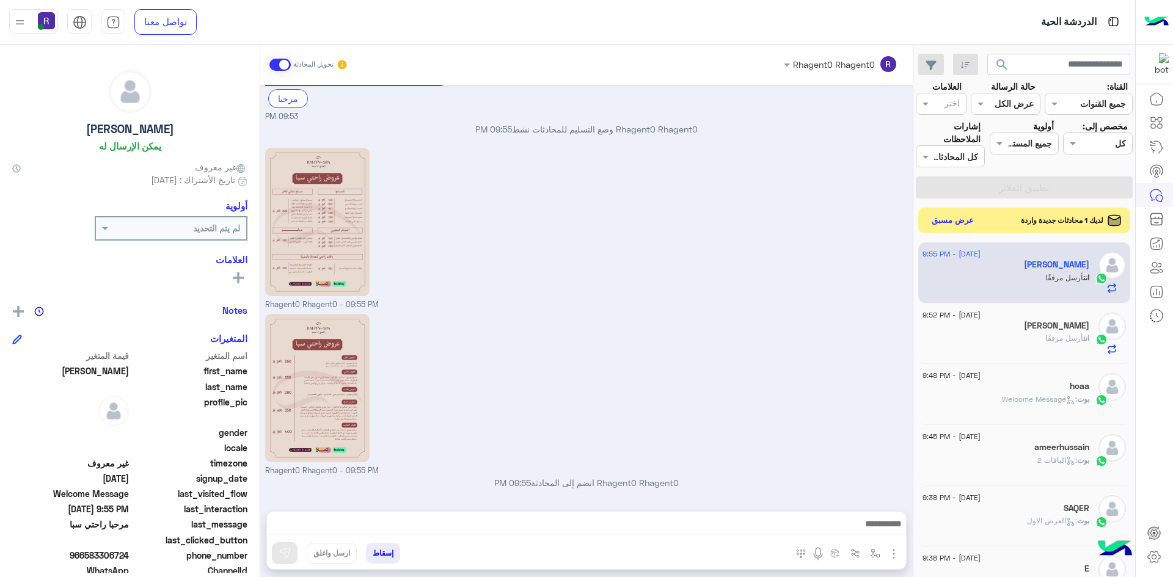
click at [963, 221] on button "عرض مسبق" at bounding box center [952, 221] width 51 height 16
